Goal: Communication & Community: Answer question/provide support

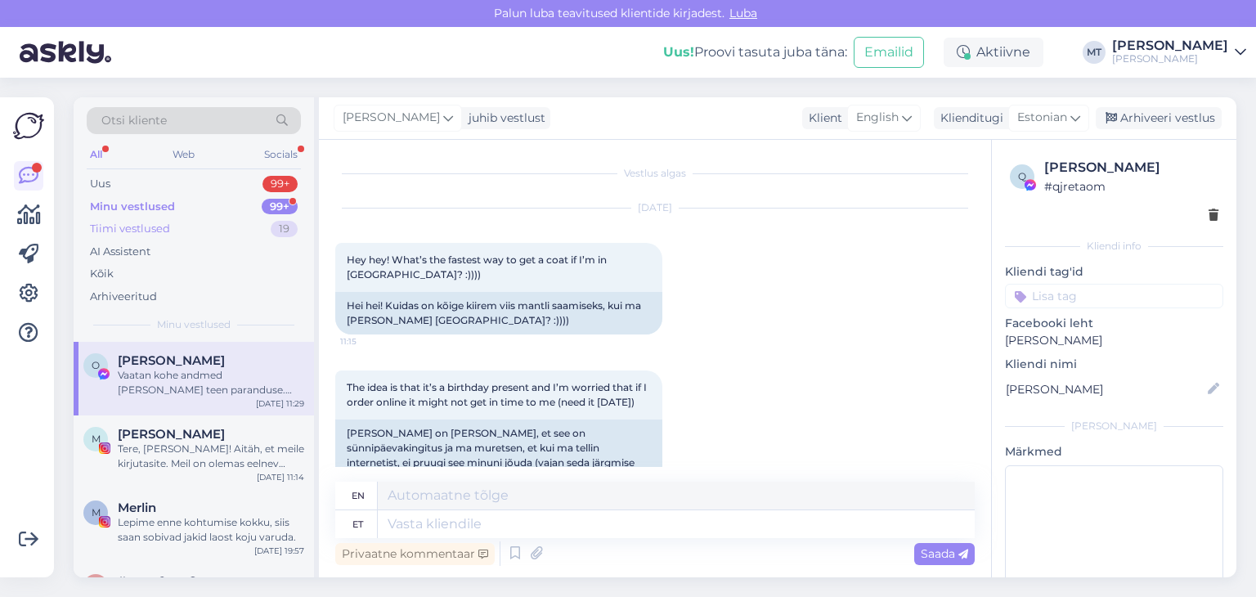
scroll to position [1951, 0]
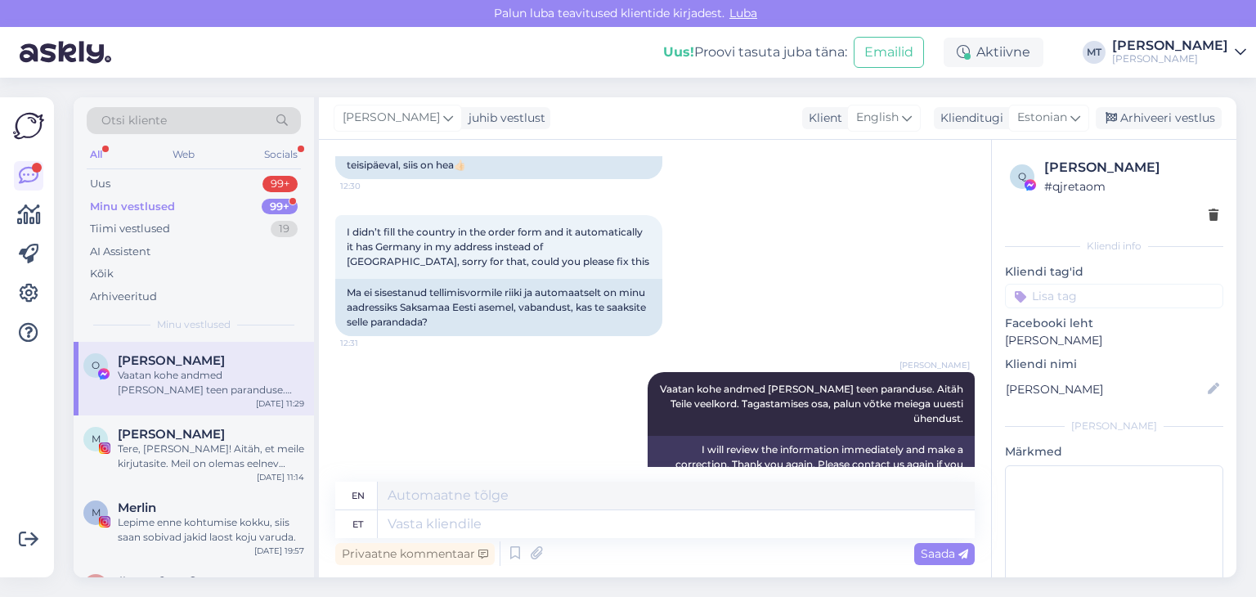
click at [137, 202] on div "Minu vestlused" at bounding box center [132, 207] width 85 height 16
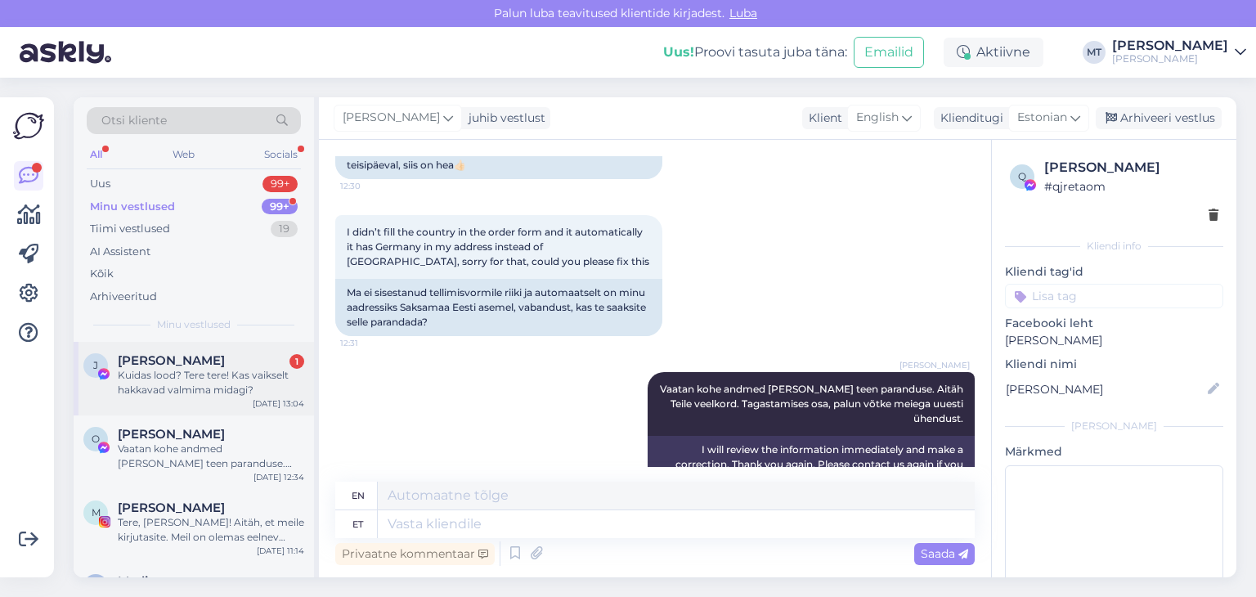
click at [199, 370] on div "Kuidas lood? Tere tere! Kas vaikselt hakkavad valmima midagi?" at bounding box center [211, 382] width 186 height 29
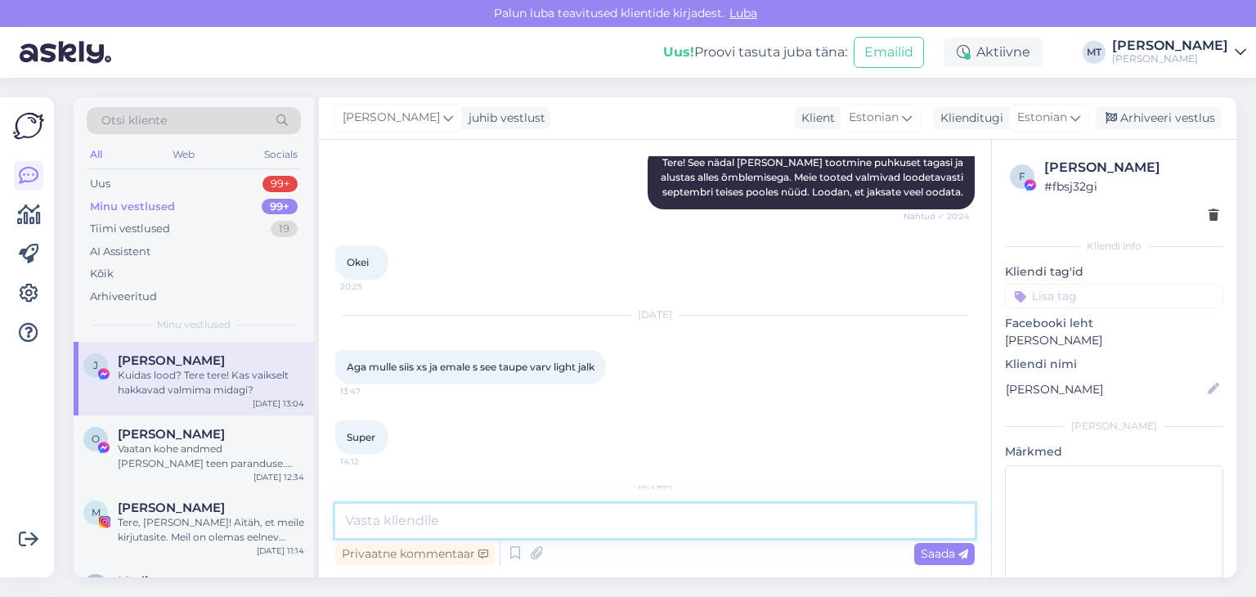
click at [390, 519] on textarea at bounding box center [654, 521] width 639 height 34
click at [387, 525] on textarea "Tere! kahjuks ei veel." at bounding box center [654, 521] width 639 height 34
click at [491, 522] on textarea "Tere! Kahjuks ei veel." at bounding box center [654, 521] width 639 height 34
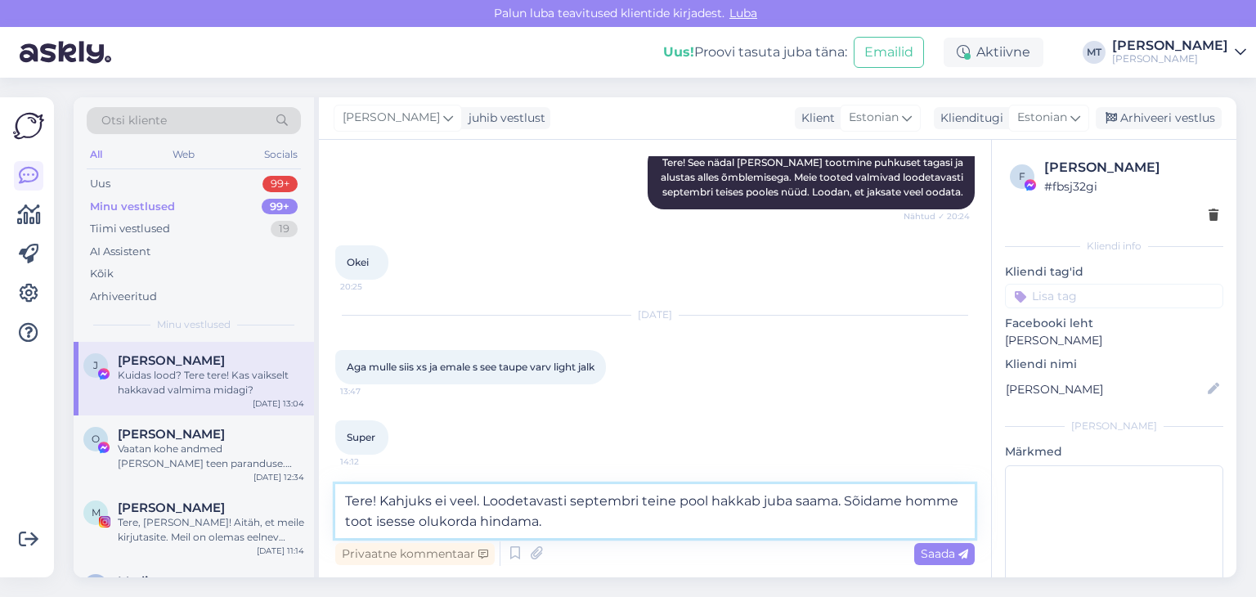
click at [375, 525] on textarea "Tere! Kahjuks ei veel. Loodetavasti septembri teine pool hakkab juba saama. Sõi…" at bounding box center [654, 511] width 639 height 54
click at [563, 527] on textarea "Tere! Kahjuks ei veel. Loodetavasti septembri teine pool hakkab juba saama. Sõi…" at bounding box center [654, 511] width 639 height 54
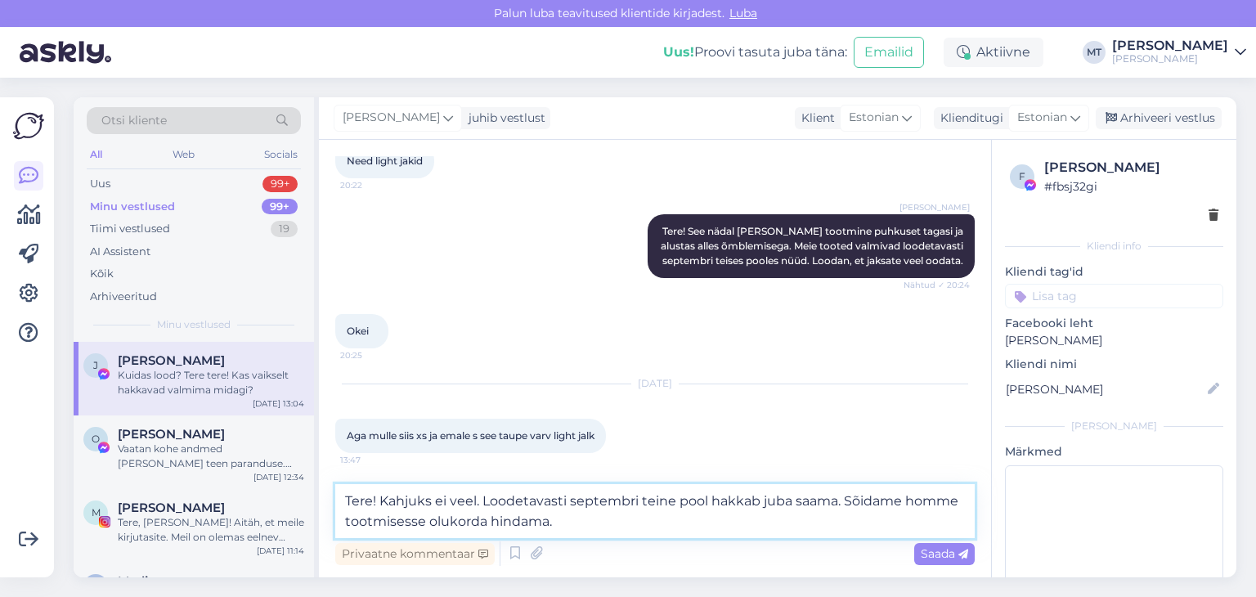
scroll to position [4048, 0]
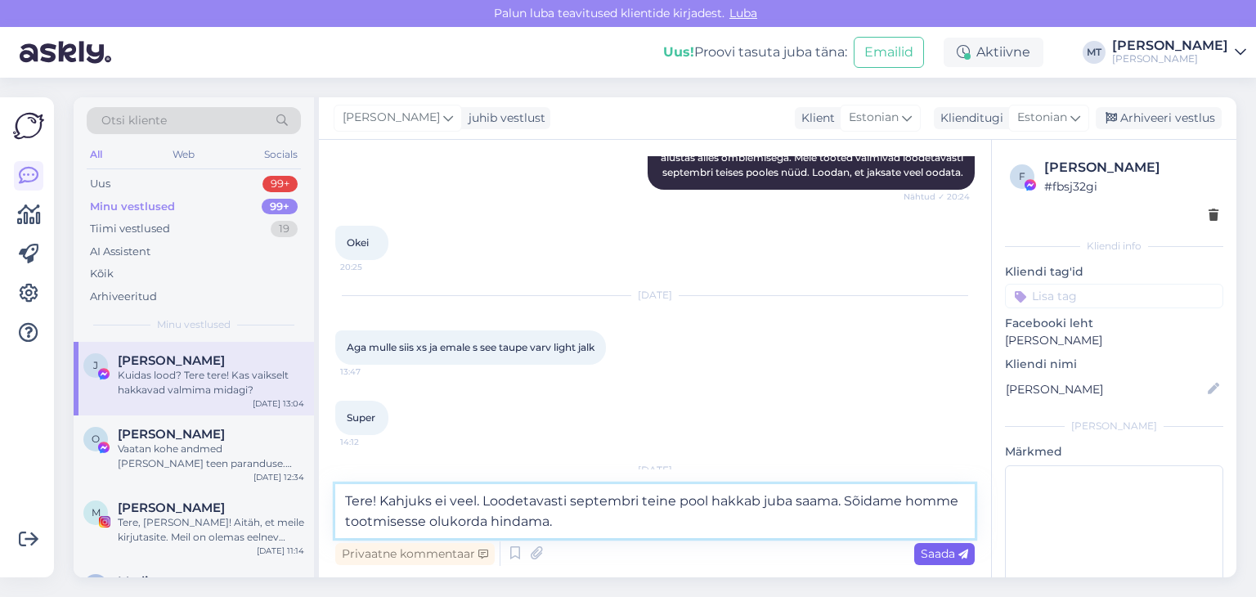
type textarea "Tere! Kahjuks ei veel. Loodetavasti septembri teine pool hakkab juba saama. Sõi…"
click at [927, 554] on span "Saada" at bounding box center [944, 553] width 47 height 15
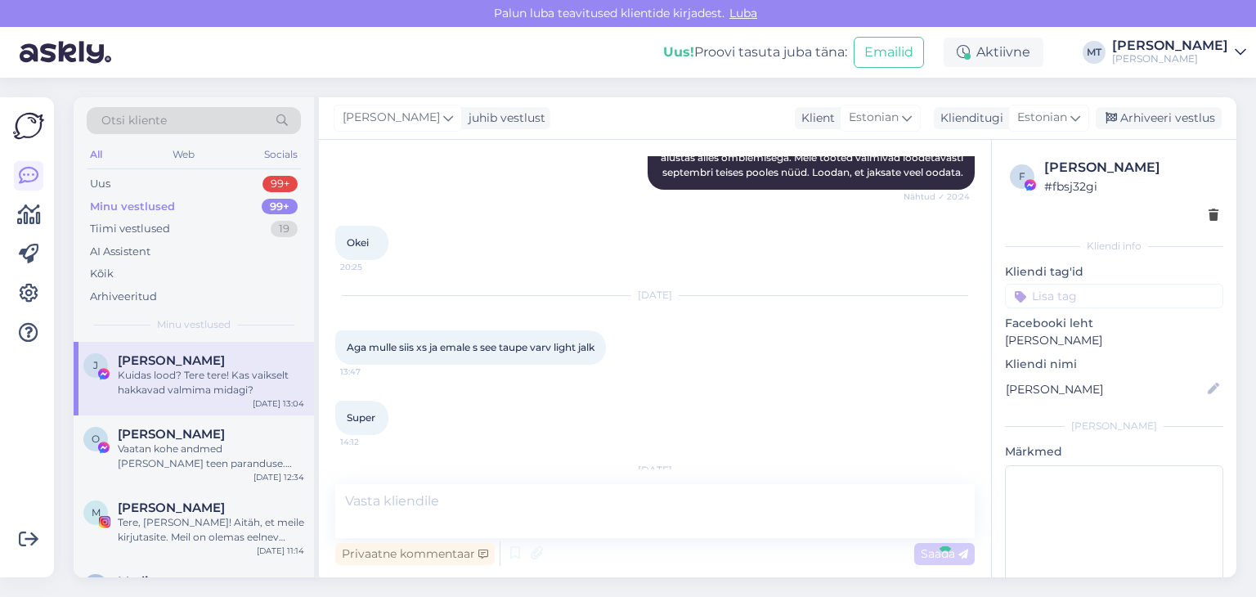
scroll to position [4128, 0]
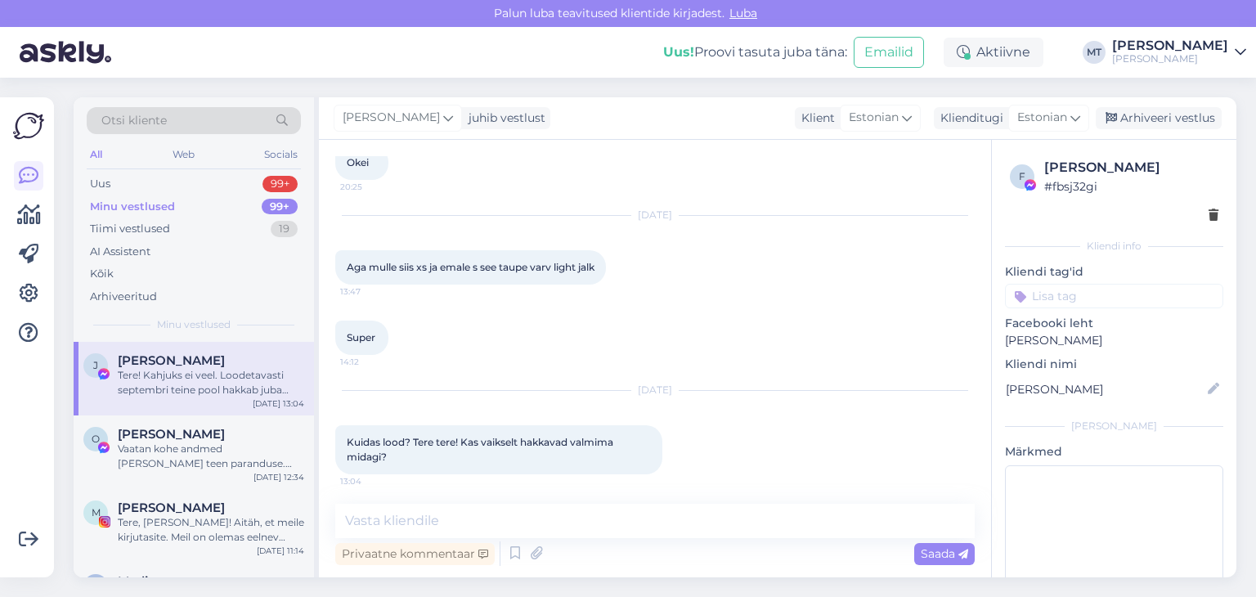
click at [124, 205] on div "Minu vestlused" at bounding box center [132, 207] width 85 height 16
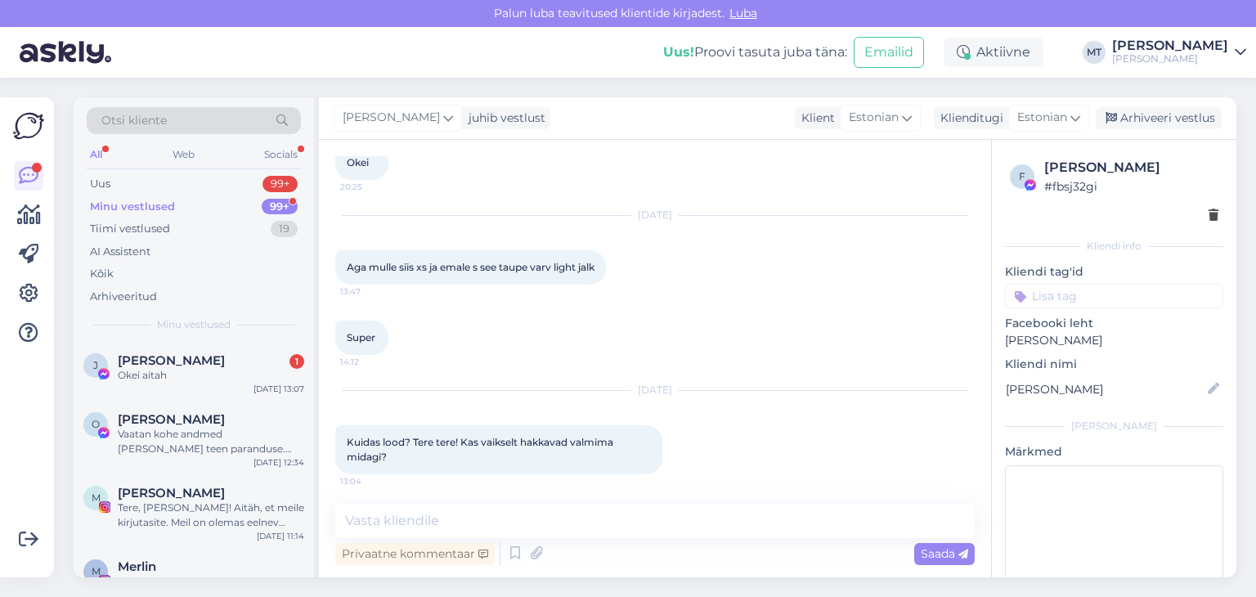
scroll to position [4199, 0]
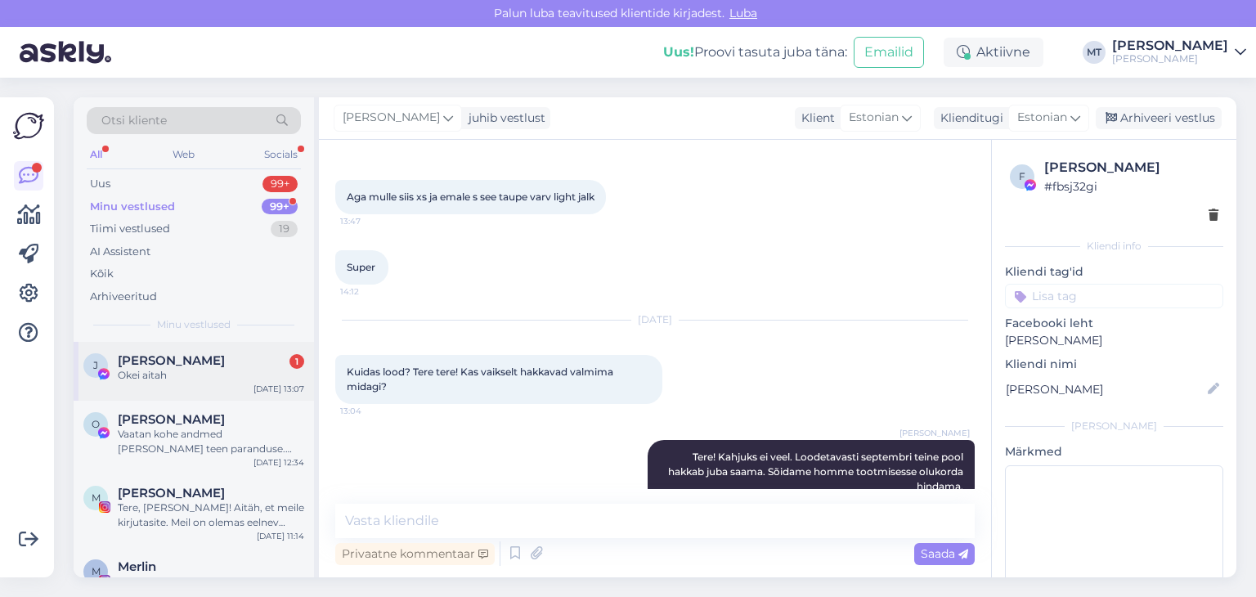
click at [153, 373] on div "Okei aitah" at bounding box center [211, 375] width 186 height 15
click at [102, 182] on div "Uus" at bounding box center [100, 184] width 20 height 16
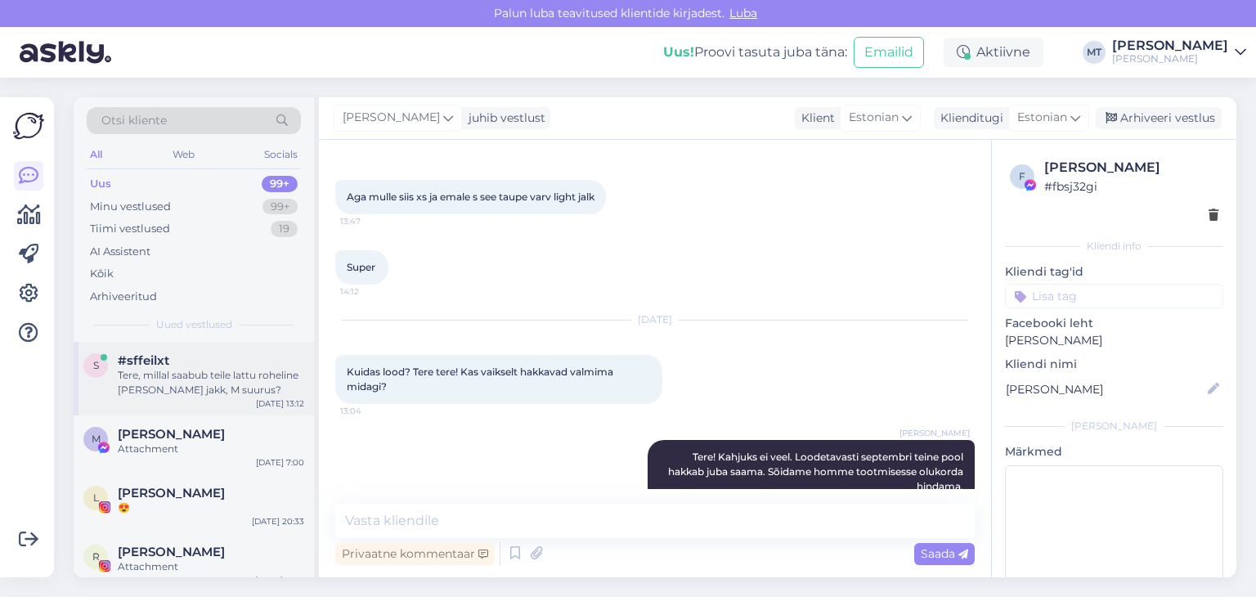
click at [168, 376] on div "Tere, millal saabub teile lattu roheline [PERSON_NAME] jakk, M suurus?" at bounding box center [211, 382] width 186 height 29
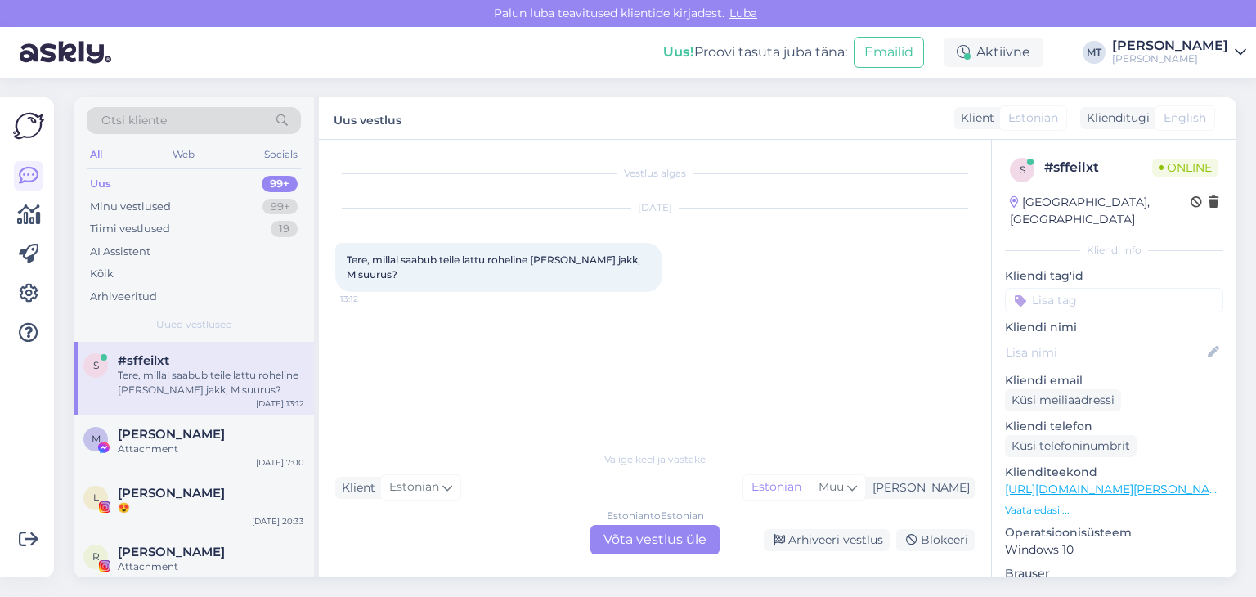
click at [659, 546] on div "Estonian to Estonian Võta vestlus üle" at bounding box center [654, 539] width 129 height 29
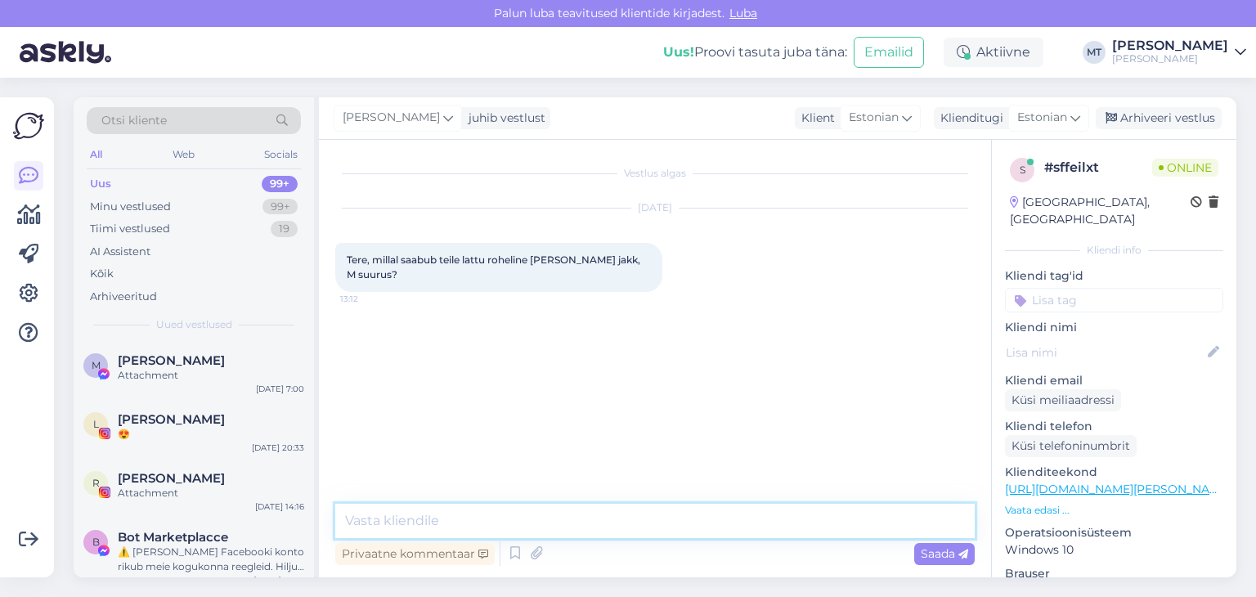
click at [631, 517] on textarea at bounding box center [654, 521] width 639 height 34
type textarea "A"
type textarea "Tere! Aitäh, et kirjutasite."
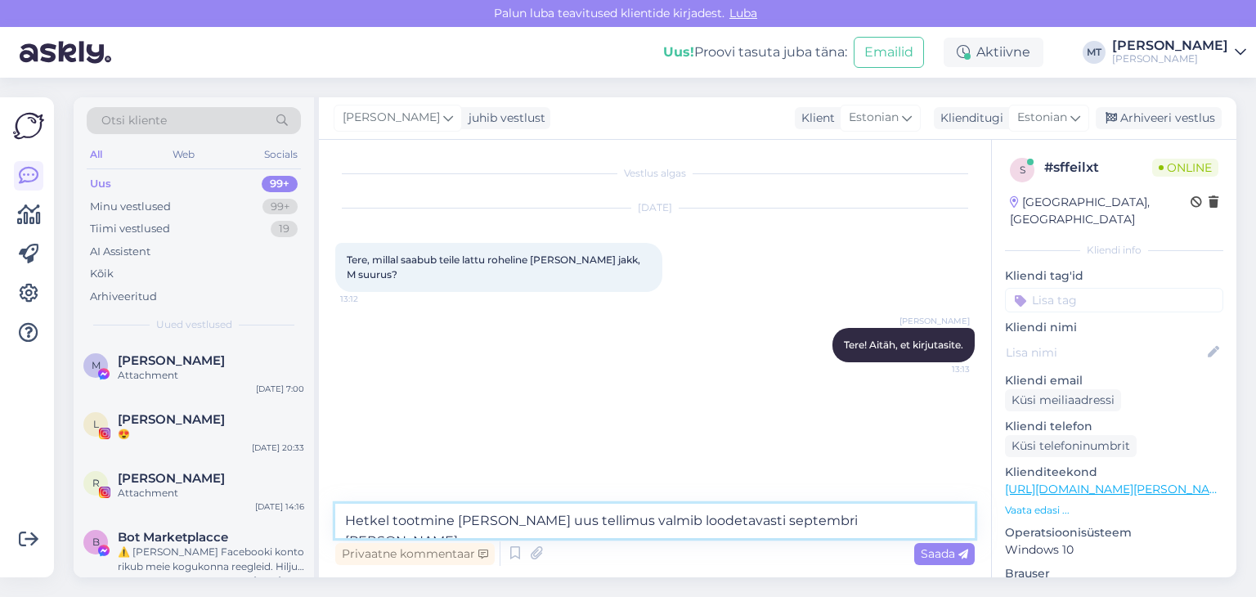
type textarea "Hetkel tootmine [PERSON_NAME] uus tellimus valmib loodetavasti septembri [PERSO…"
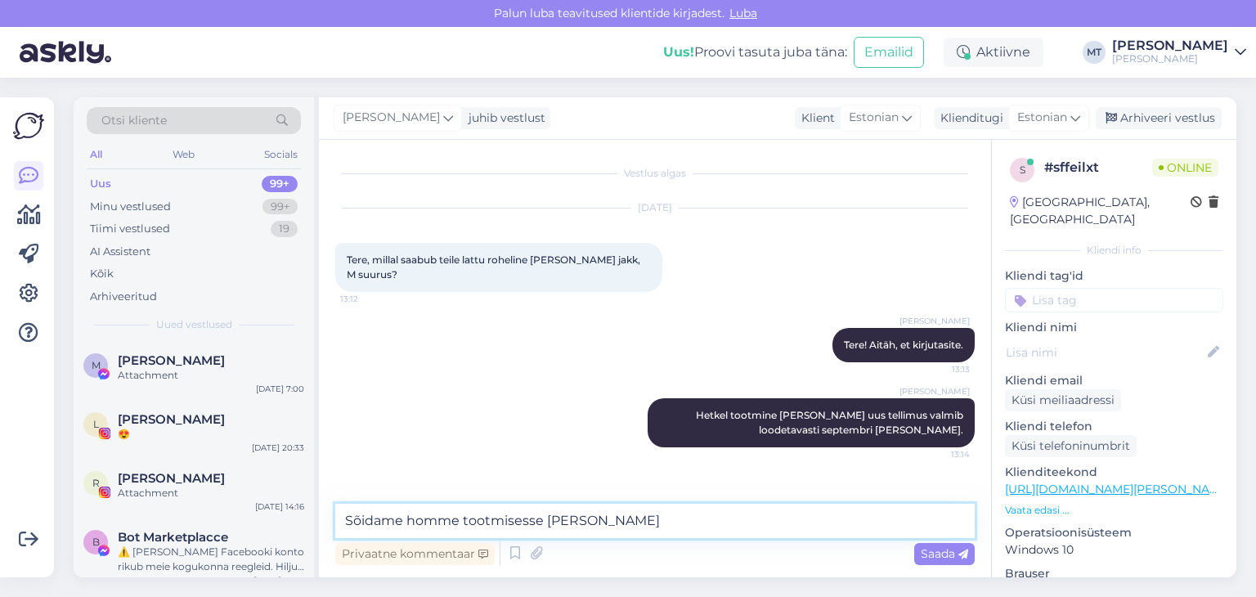
type textarea "Sõidame homme tootmisesse [PERSON_NAME]."
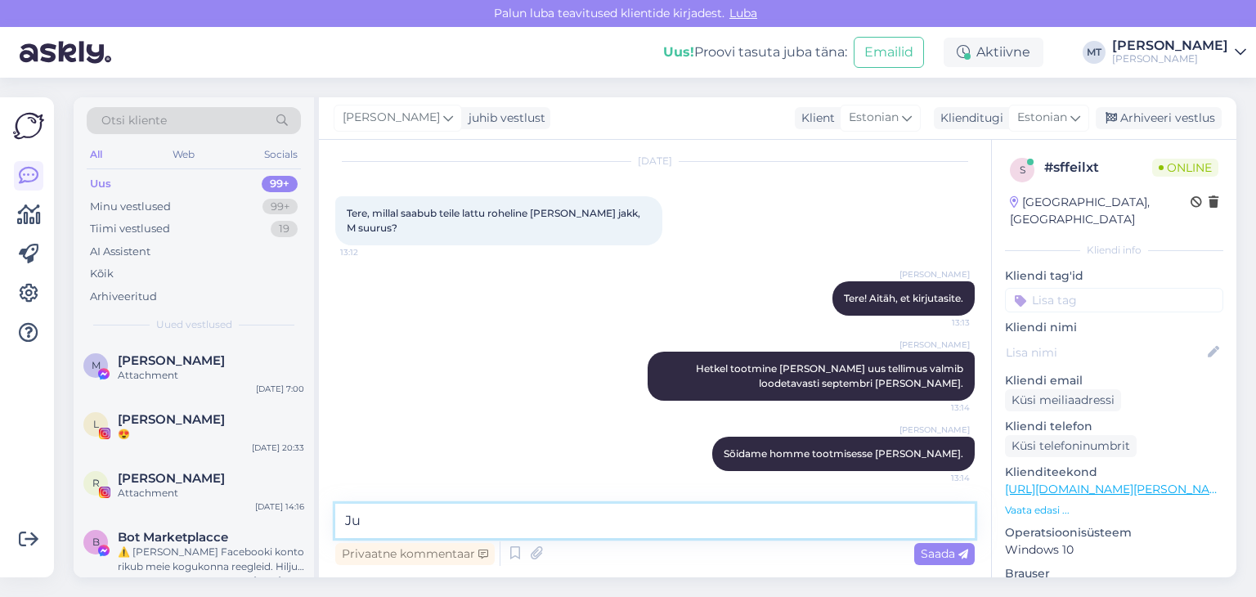
type textarea "J"
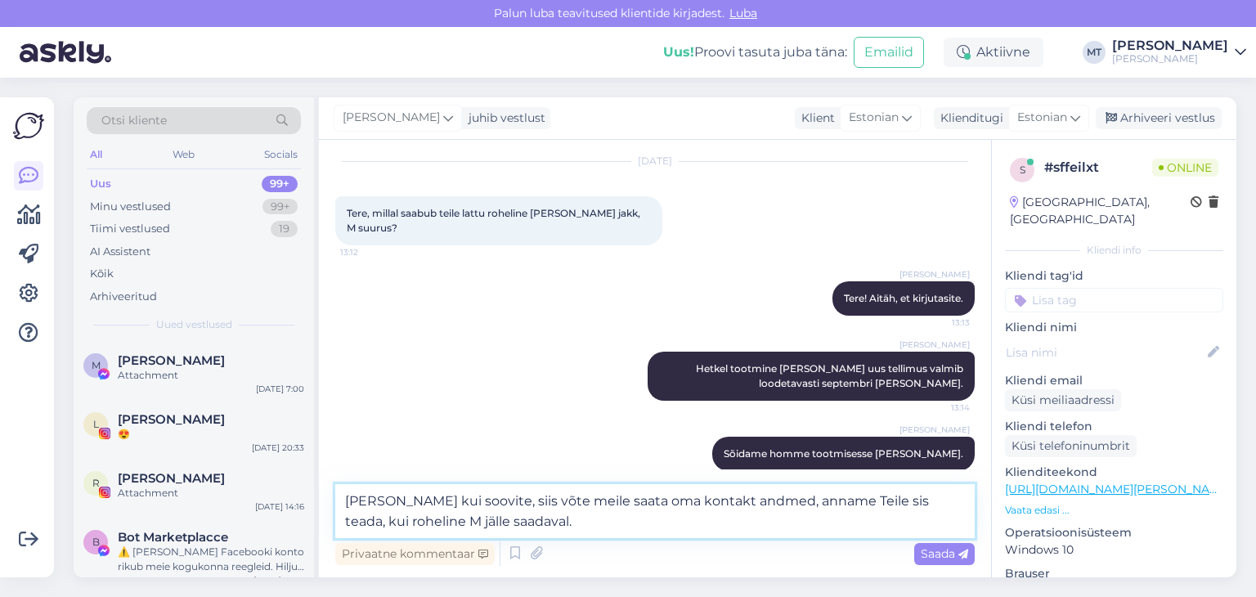
click at [500, 501] on textarea "[PERSON_NAME] kui soovite, siis võte meile saata oma kontakt andmed, anname Tei…" at bounding box center [654, 511] width 639 height 54
click at [684, 504] on textarea "[PERSON_NAME] kui soovite, siis [PERSON_NAME] saata oma kontakt andmed, anname …" at bounding box center [654, 511] width 639 height 54
click at [842, 503] on textarea "[PERSON_NAME] kui soovite, siis [PERSON_NAME] saata oma kontaktandmed, anname T…" at bounding box center [654, 511] width 639 height 54
type textarea "[PERSON_NAME] kui soovite, siis [PERSON_NAME] saata oma kontaktandmed, anname T…"
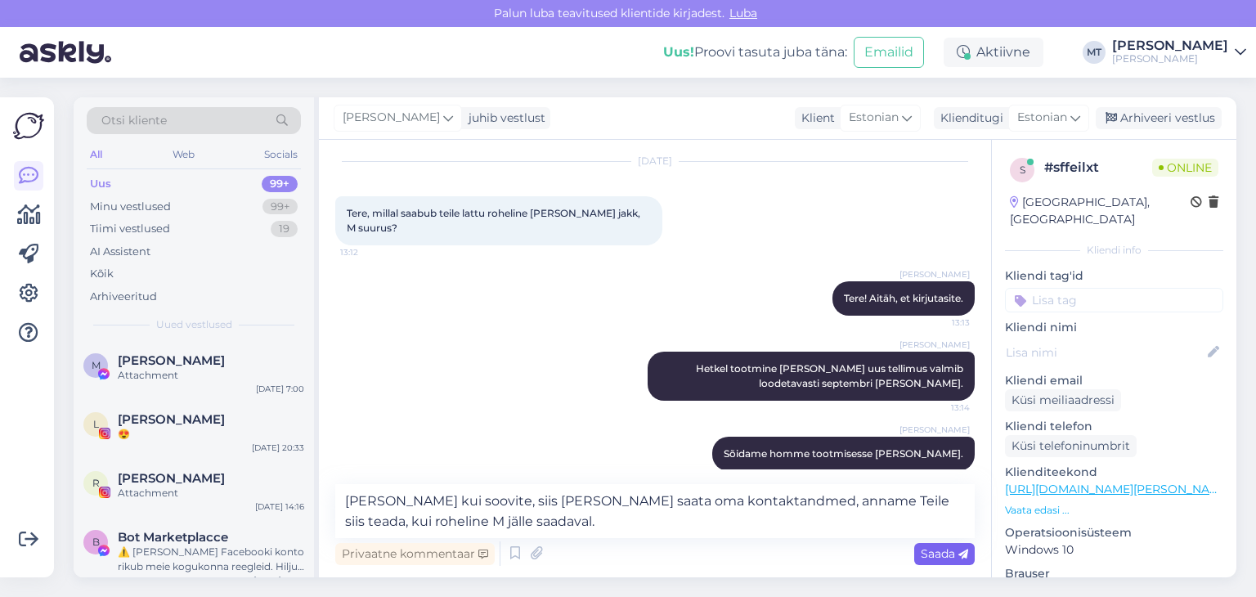
click at [939, 557] on span "Saada" at bounding box center [944, 553] width 47 height 15
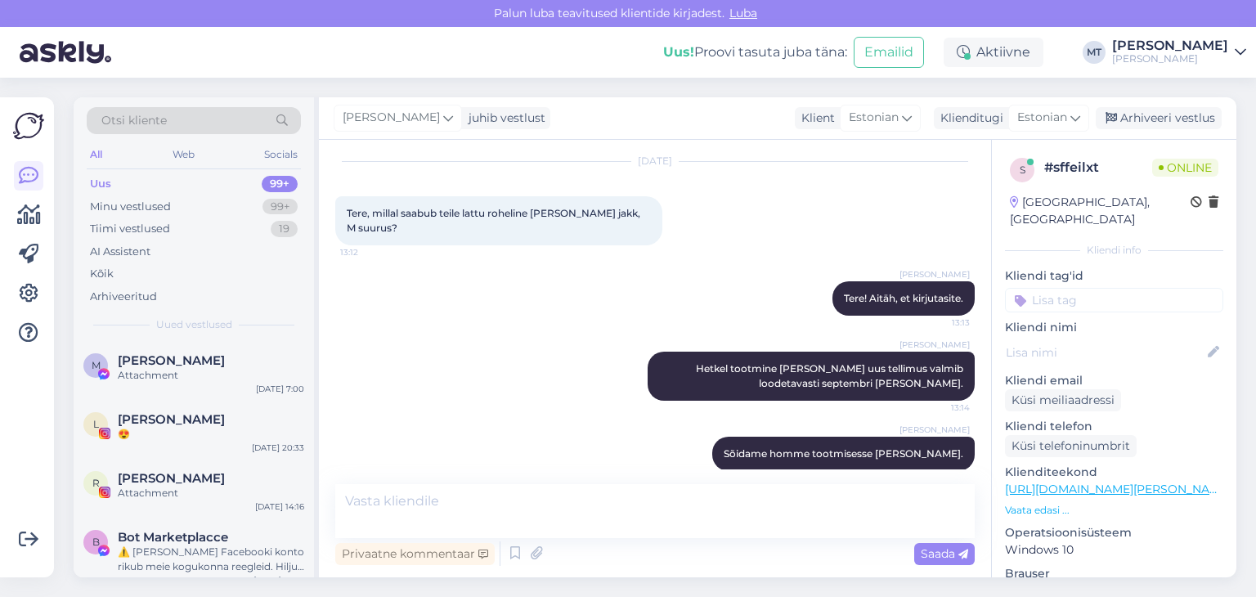
scroll to position [132, 0]
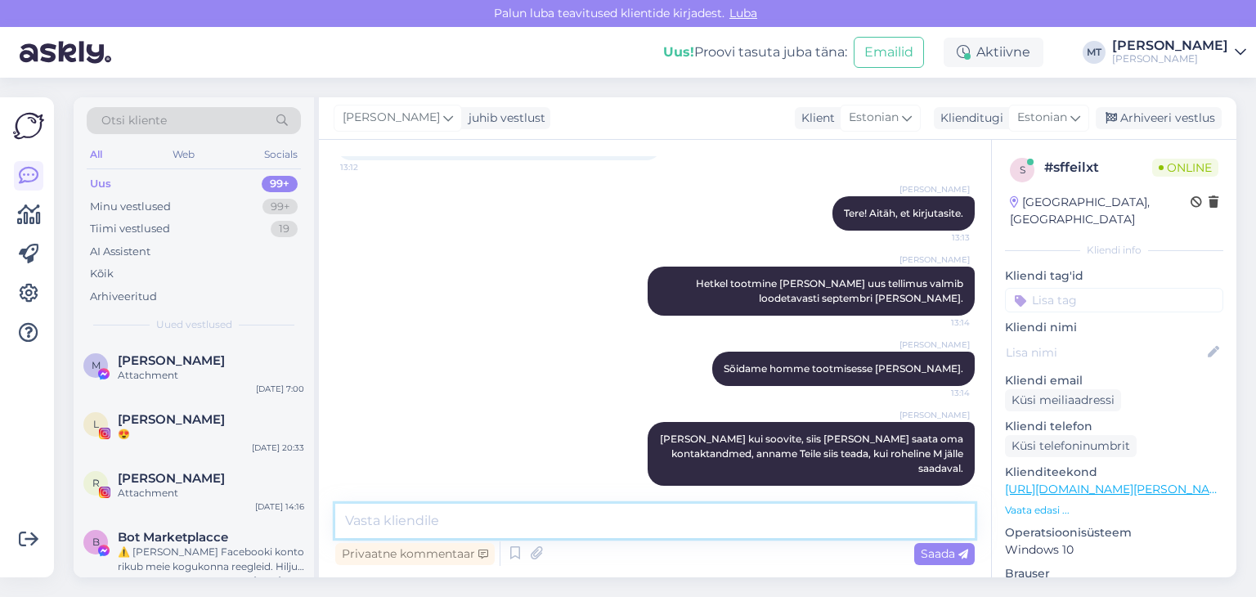
click at [455, 518] on textarea at bounding box center [654, 521] width 639 height 34
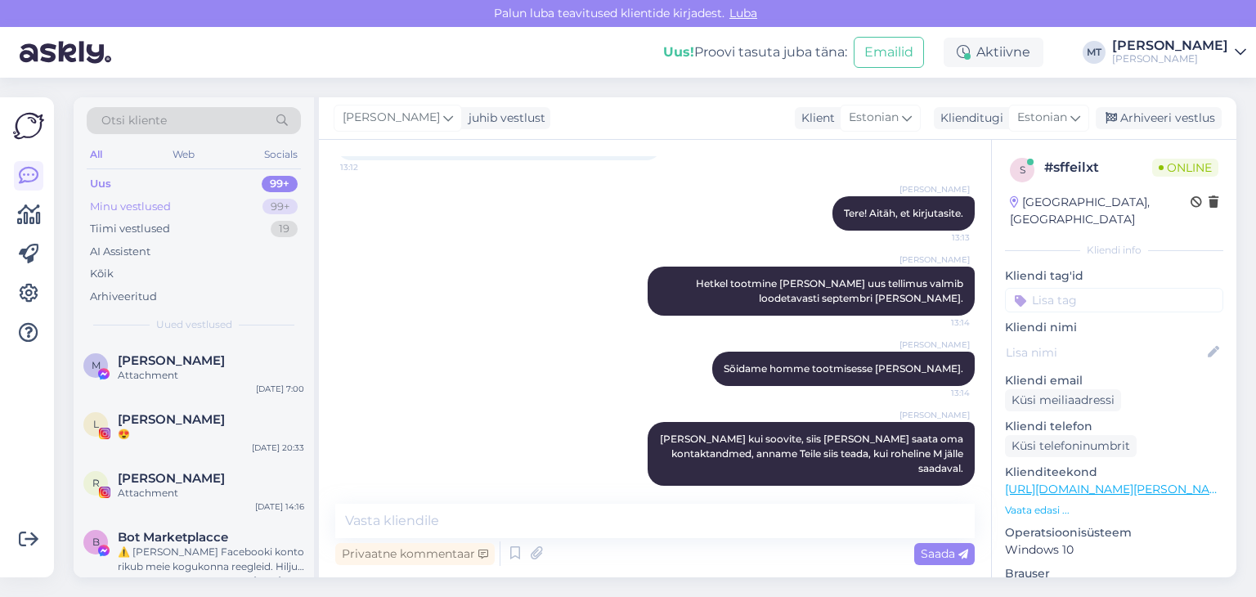
click at [132, 204] on div "Minu vestlused" at bounding box center [130, 207] width 81 height 16
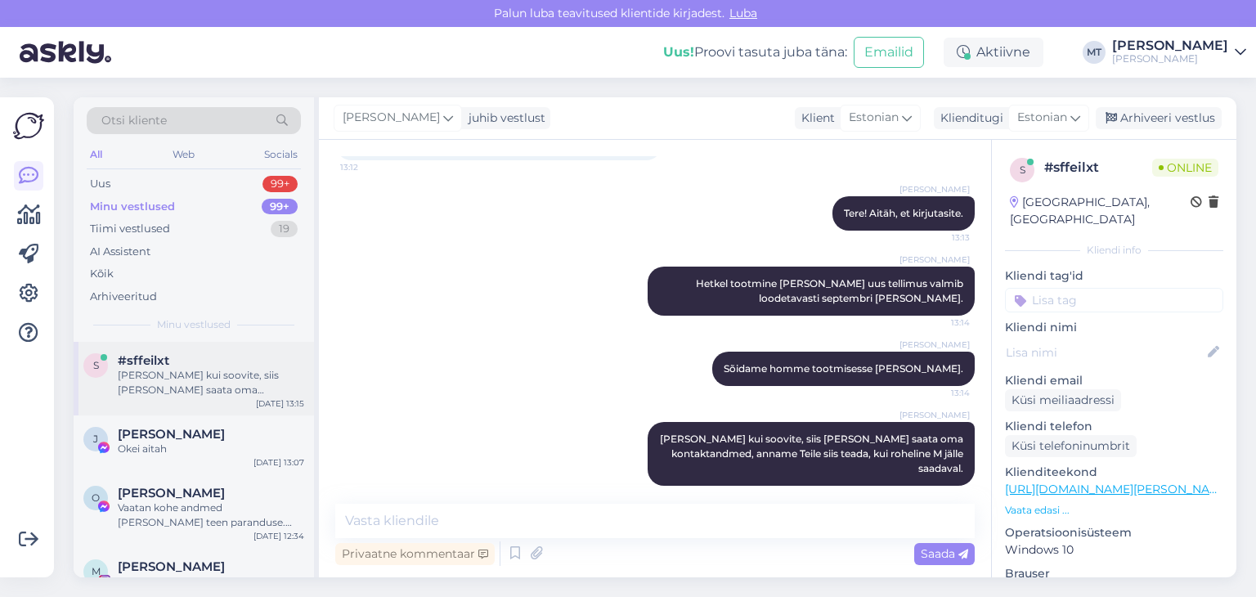
click at [177, 374] on div "[PERSON_NAME] kui soovite, siis [PERSON_NAME] saata oma kontaktandmed, anname T…" at bounding box center [211, 382] width 186 height 29
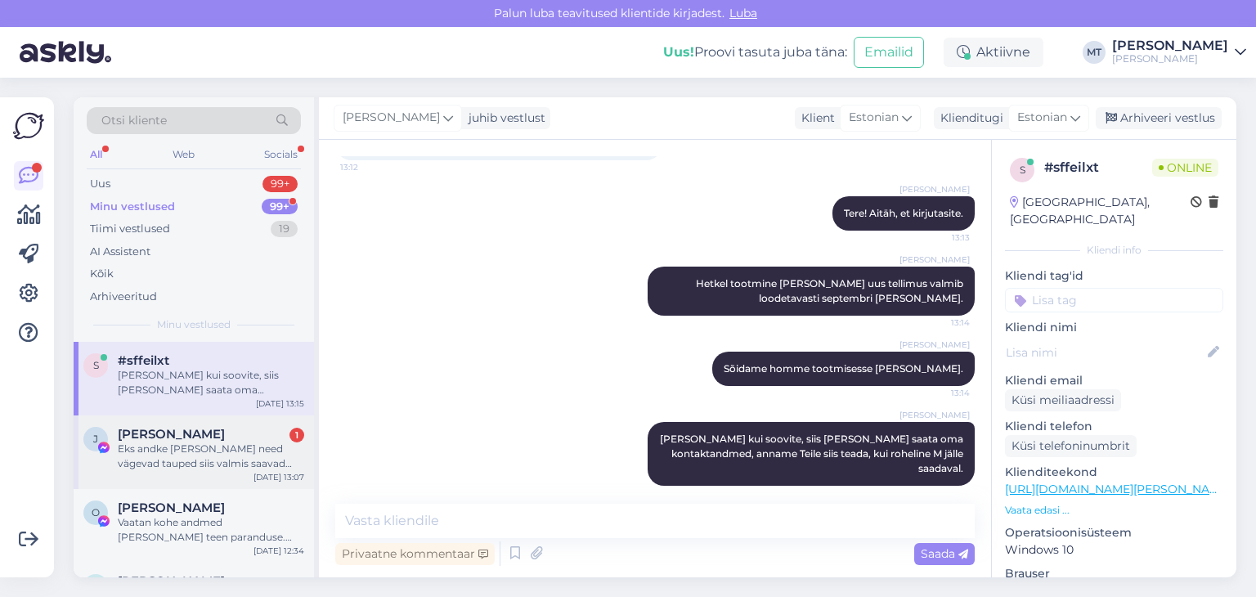
click at [196, 459] on div "Eks andke [PERSON_NAME] need vägevad tauped siis valmis saavad meile" at bounding box center [211, 456] width 186 height 29
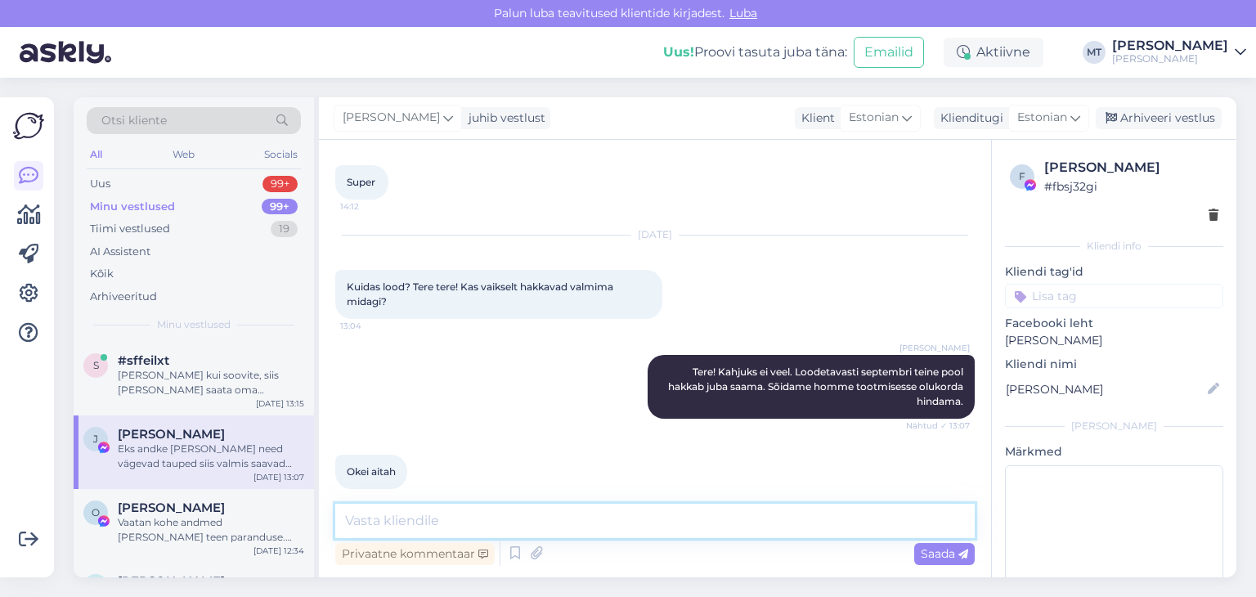
click at [412, 527] on textarea at bounding box center [654, 521] width 639 height 34
type textarea "Anname kindlasti teada."
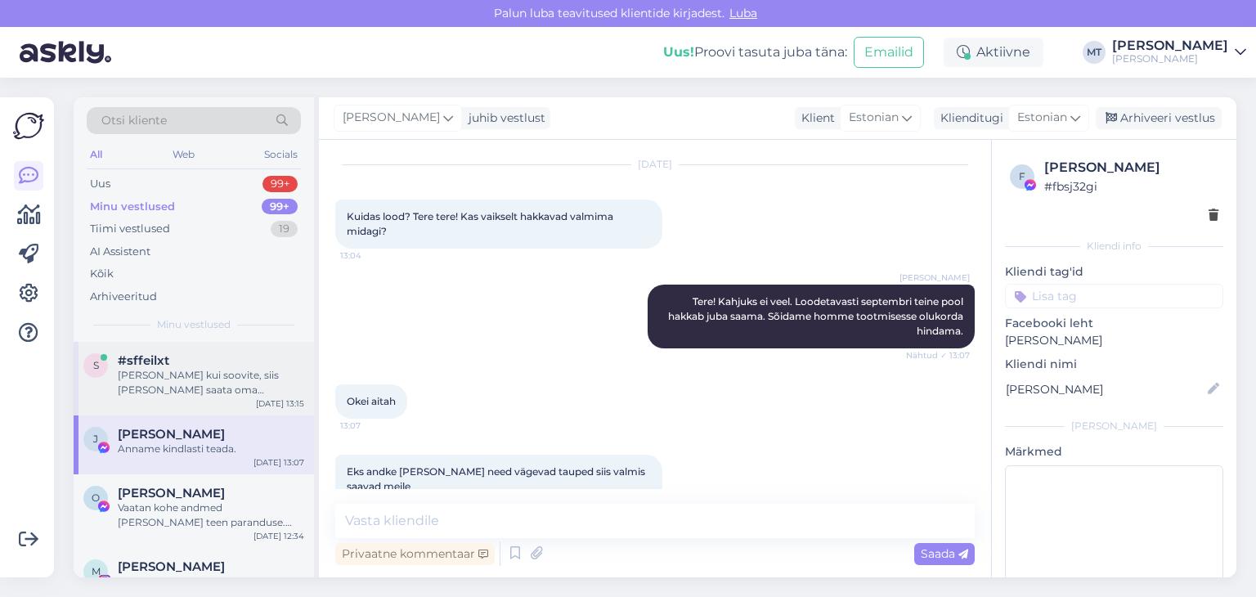
click at [208, 374] on div "[PERSON_NAME] kui soovite, siis [PERSON_NAME] saata oma kontaktandmed, anname T…" at bounding box center [211, 382] width 186 height 29
